Goal: Task Accomplishment & Management: Use online tool/utility

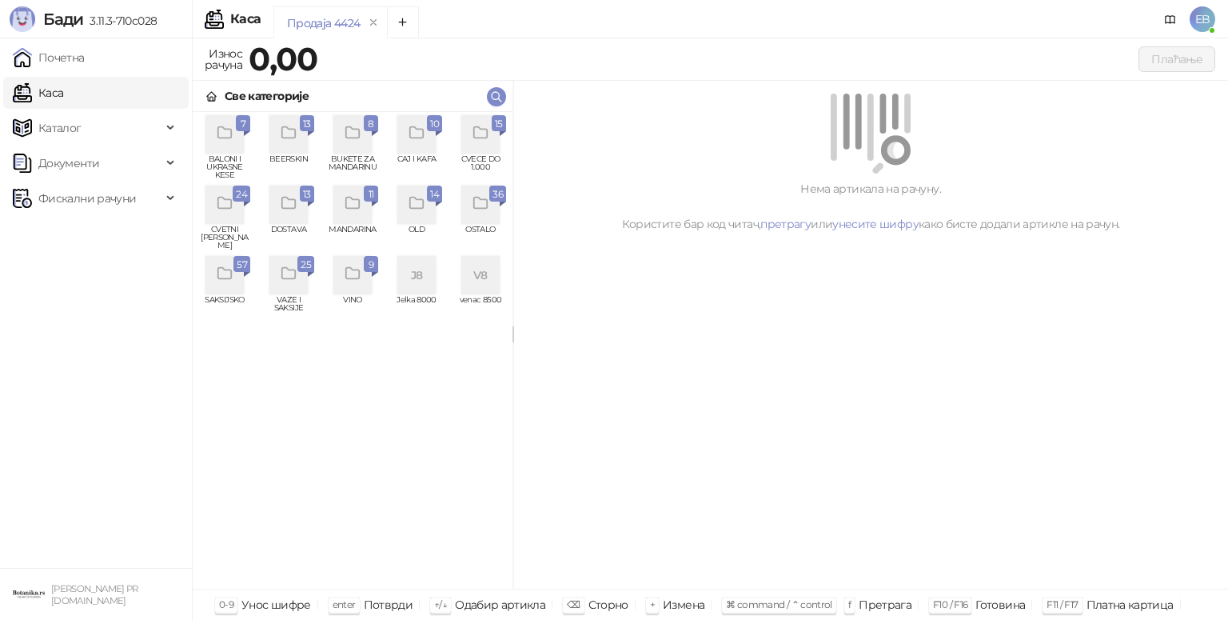
click at [488, 132] on icon "grid" at bounding box center [481, 133] width 18 height 18
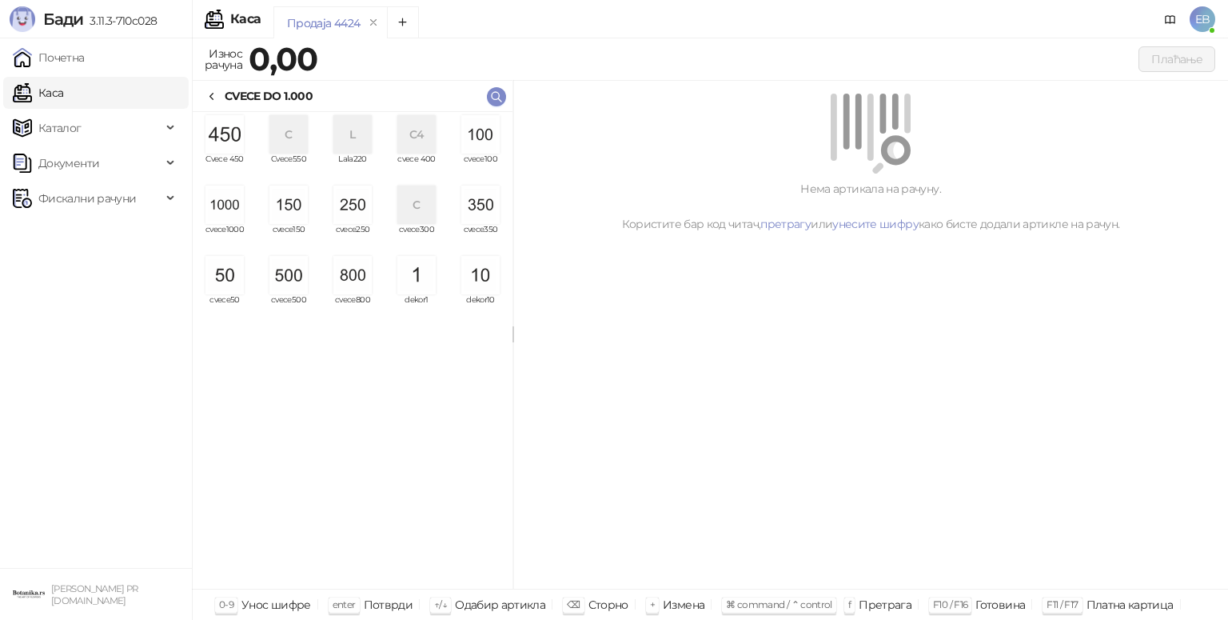
click at [225, 208] on img "grid" at bounding box center [224, 204] width 38 height 38
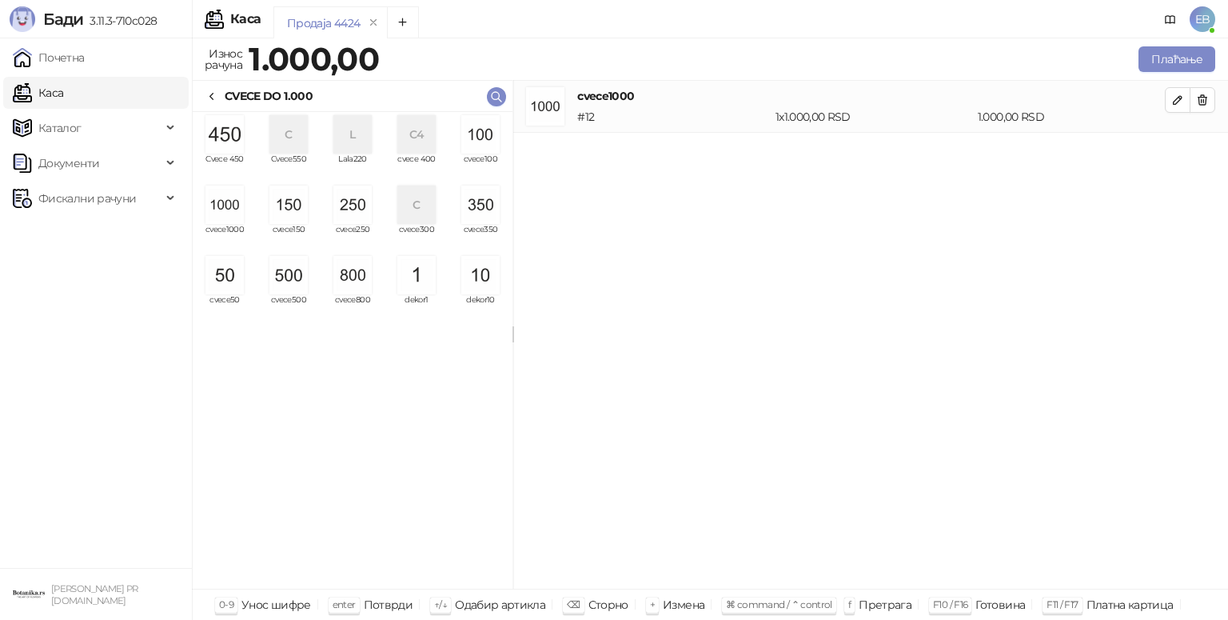
click at [225, 208] on img "grid" at bounding box center [224, 204] width 38 height 38
click at [345, 203] on img "grid" at bounding box center [352, 204] width 38 height 38
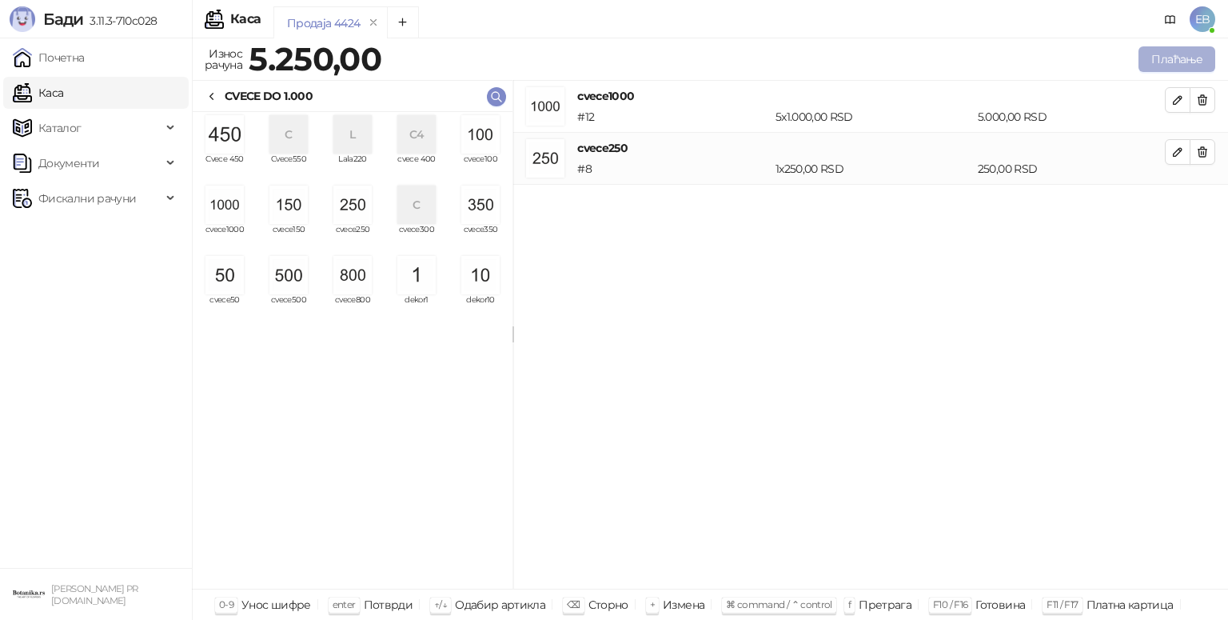
click at [1147, 55] on button "Плаћање" at bounding box center [1176, 59] width 77 height 26
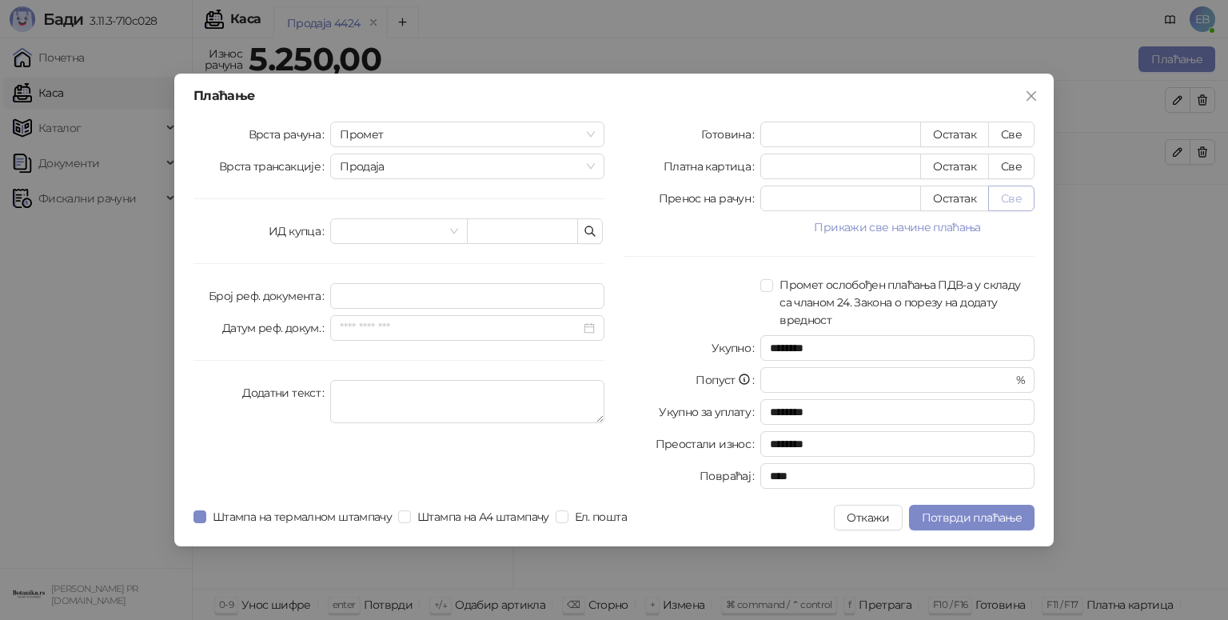
click at [1011, 202] on button "Све" at bounding box center [1011, 198] width 46 height 26
type input "****"
click at [955, 521] on span "Потврди плаћање" at bounding box center [972, 517] width 100 height 14
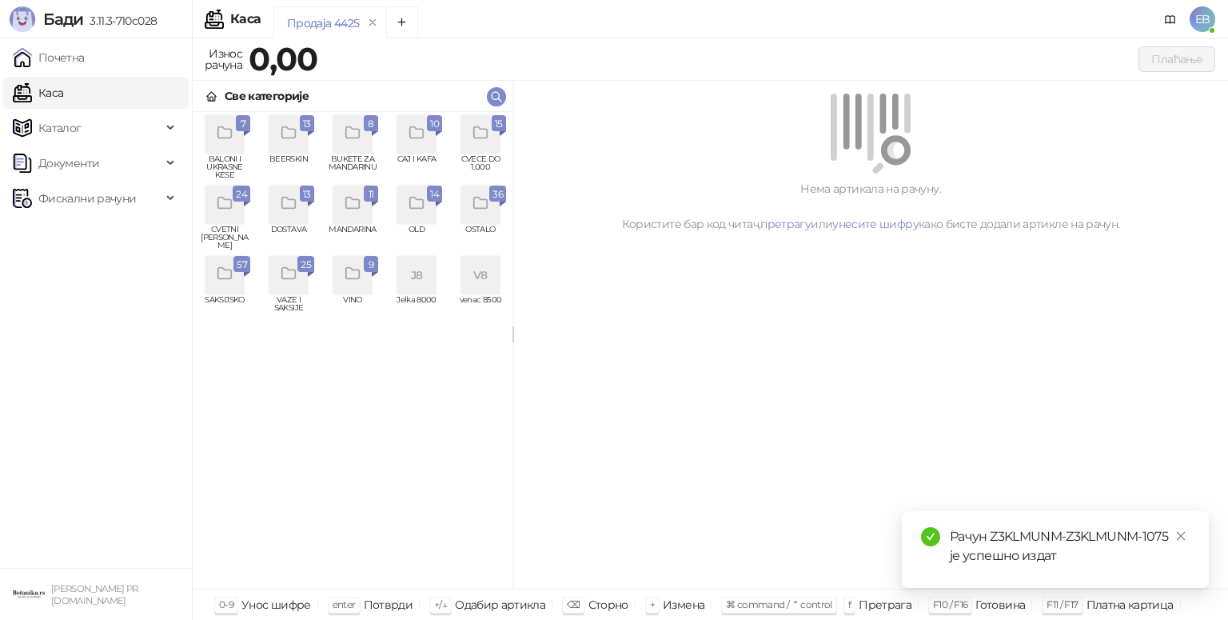
click at [950, 520] on div "Рачун Z3KLMUNM-Z3KLMUNM-1075 је успешно издат" at bounding box center [1055, 549] width 307 height 77
